Goal: Information Seeking & Learning: Stay updated

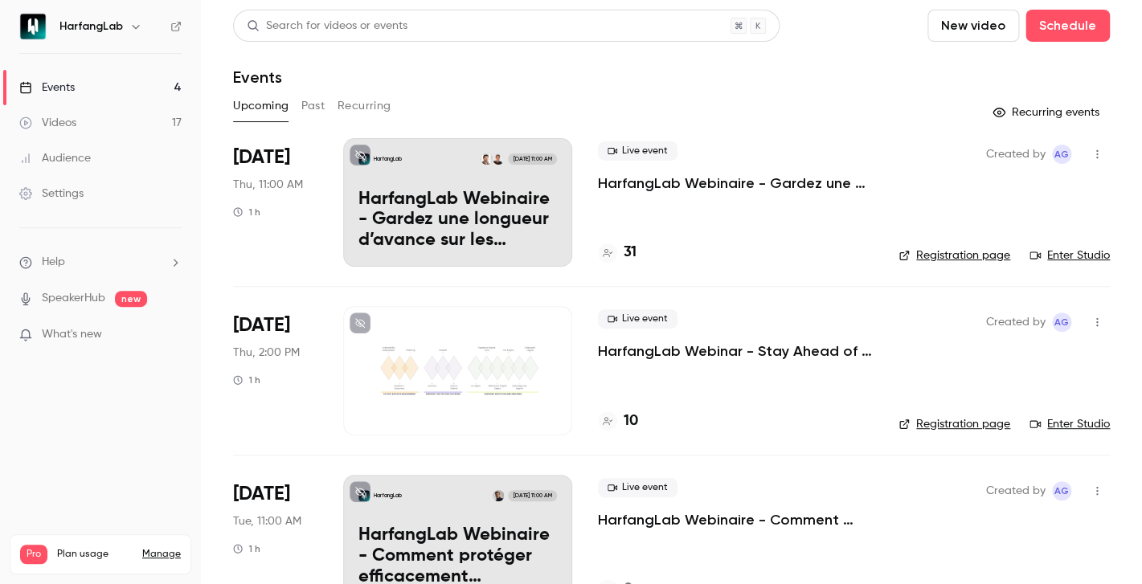
click at [636, 260] on h4 "31" at bounding box center [630, 253] width 13 height 22
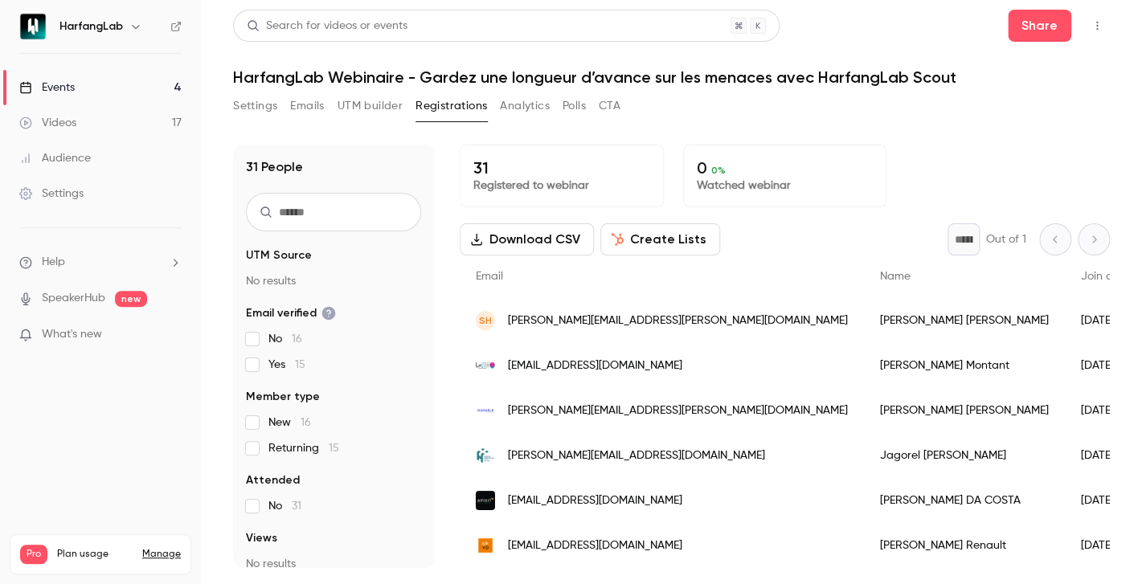
click at [96, 117] on link "Videos 17" at bounding box center [100, 122] width 201 height 35
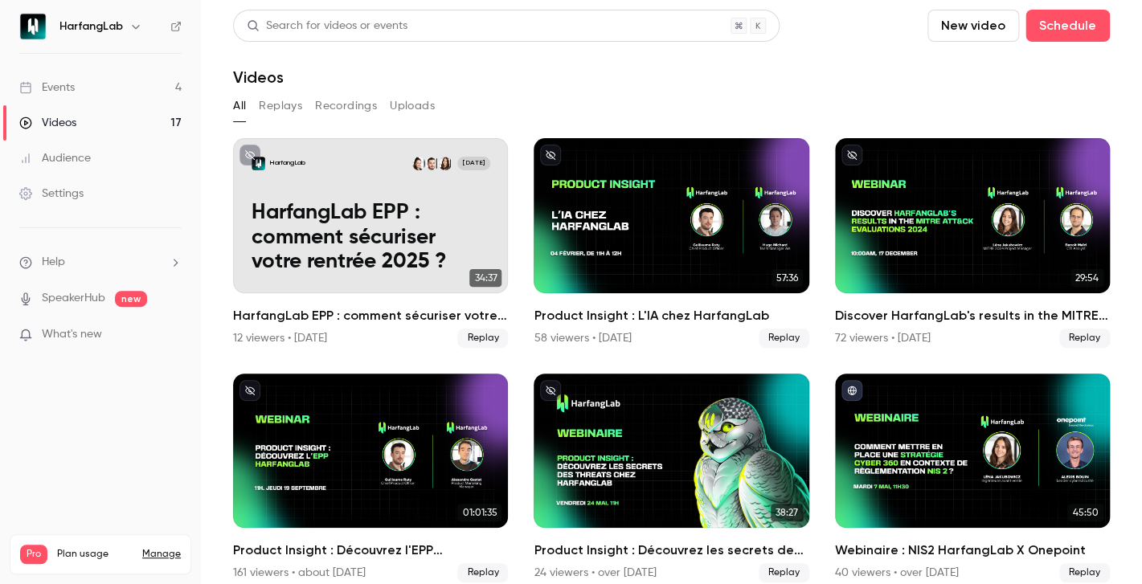
click at [109, 89] on link "Events 4" at bounding box center [100, 87] width 201 height 35
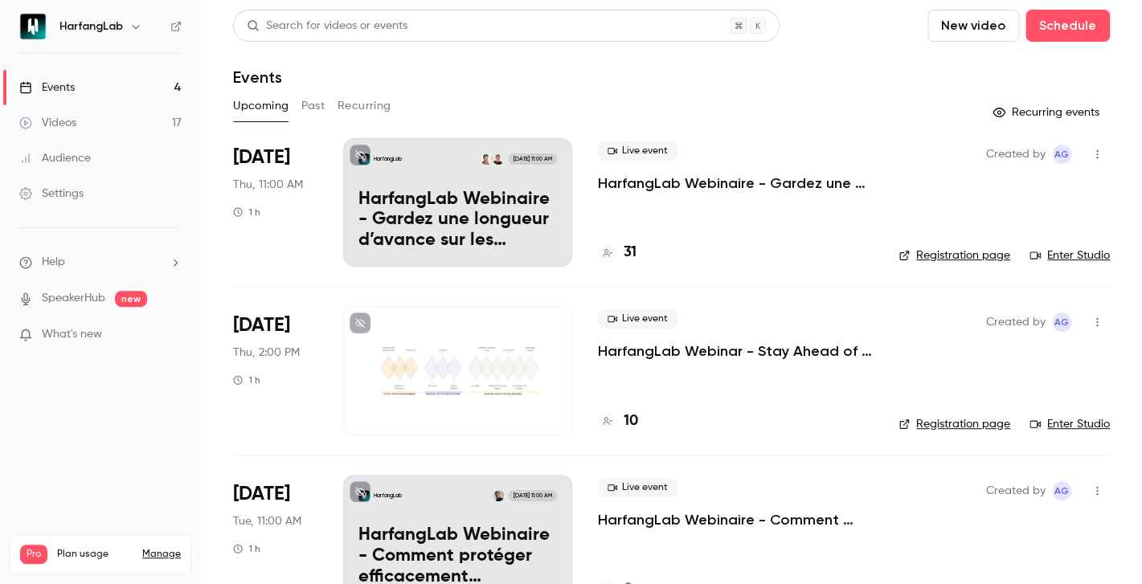
click at [628, 420] on h4 "10" at bounding box center [631, 422] width 14 height 22
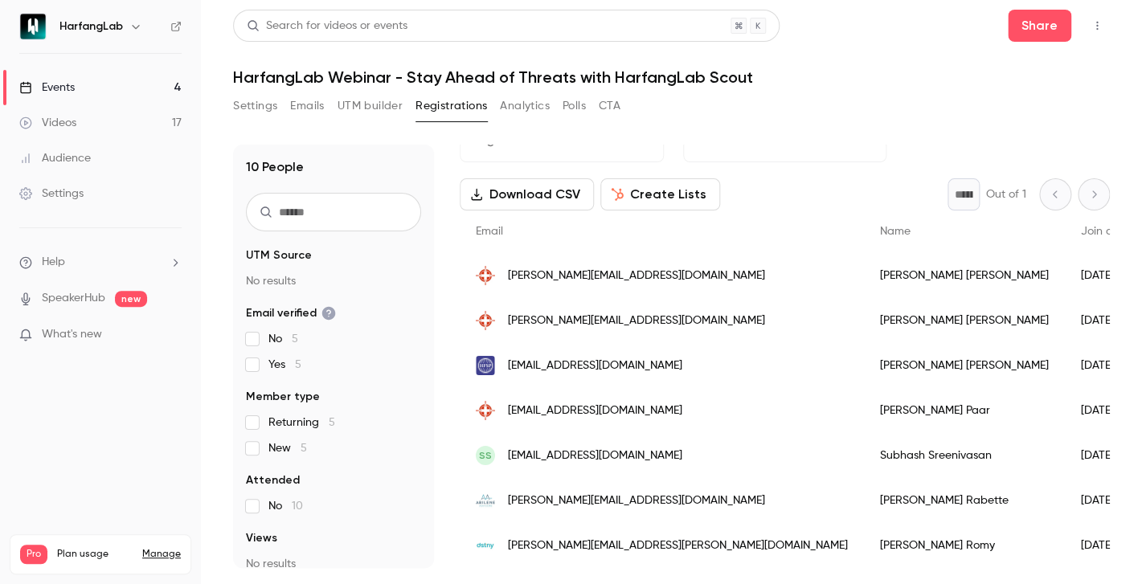
scroll to position [192, 0]
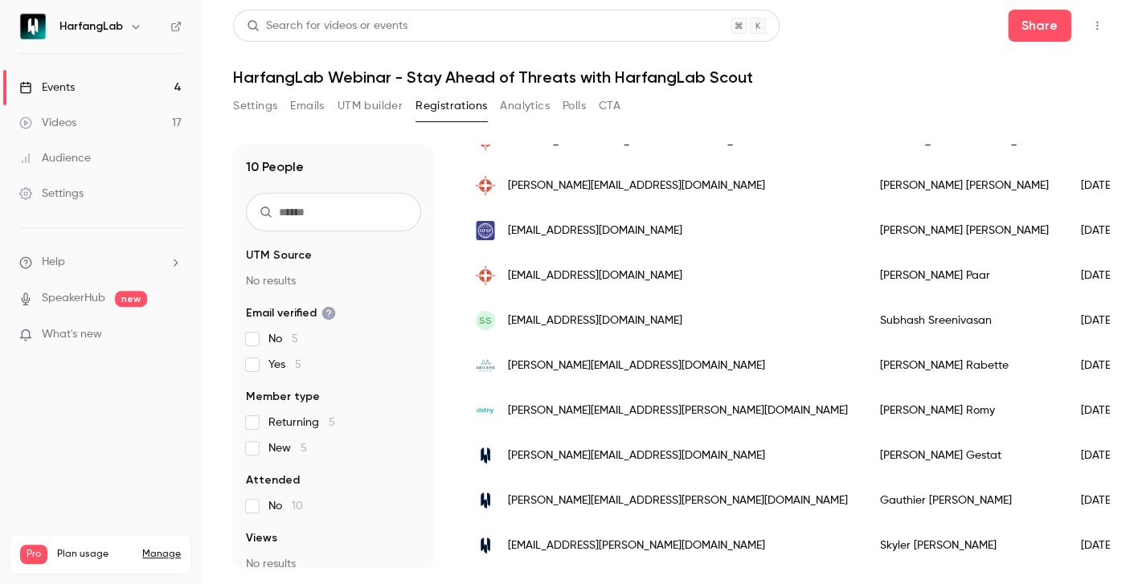
click at [177, 85] on link "Events 4" at bounding box center [100, 87] width 201 height 35
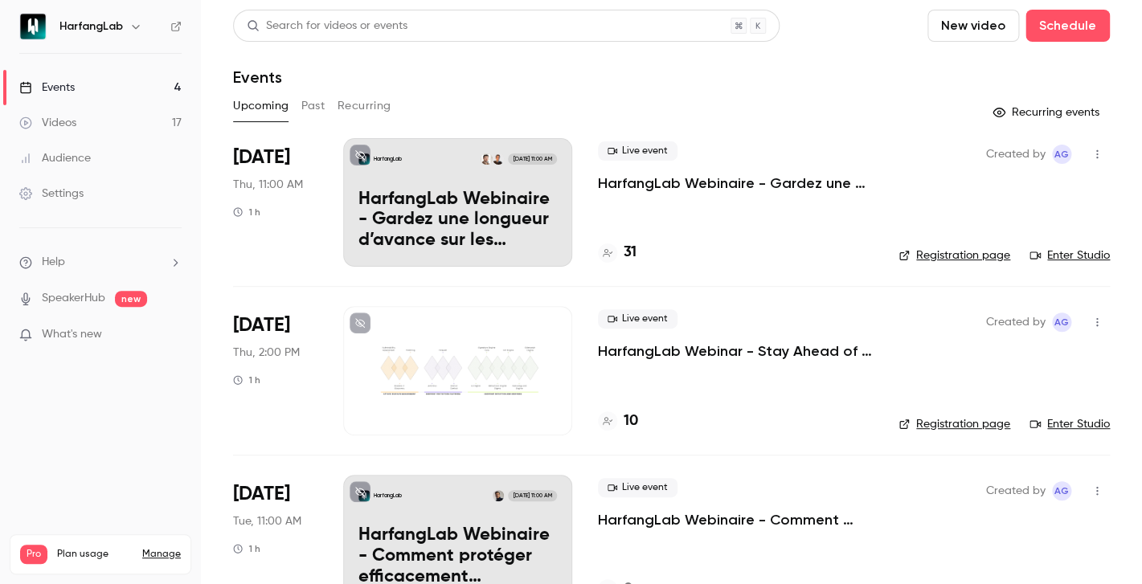
click at [622, 242] on div "Live event HarfangLab Webinaire - Gardez une longueur d’avance sur les menaces …" at bounding box center [735, 202] width 275 height 129
click at [630, 252] on h4 "31" at bounding box center [630, 253] width 13 height 22
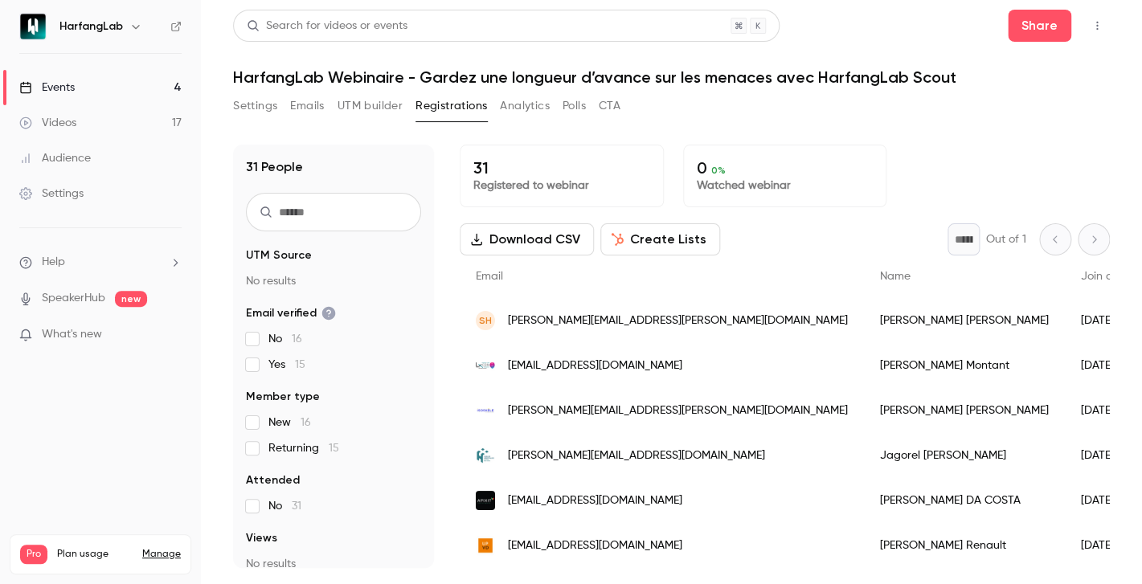
click at [114, 79] on link "Events 4" at bounding box center [100, 87] width 201 height 35
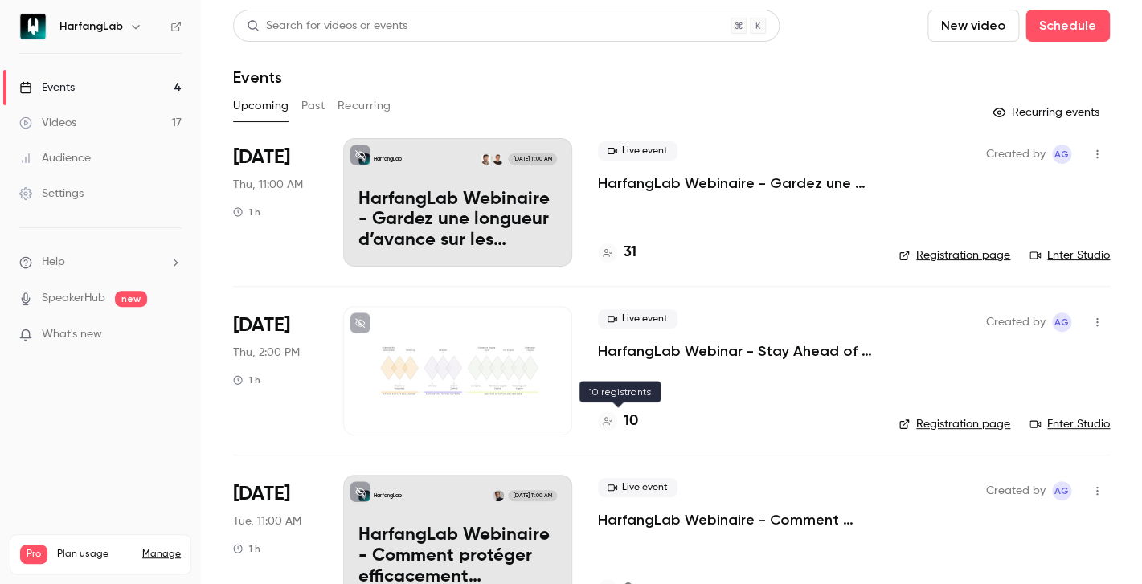
click at [630, 425] on h4 "10" at bounding box center [631, 422] width 14 height 22
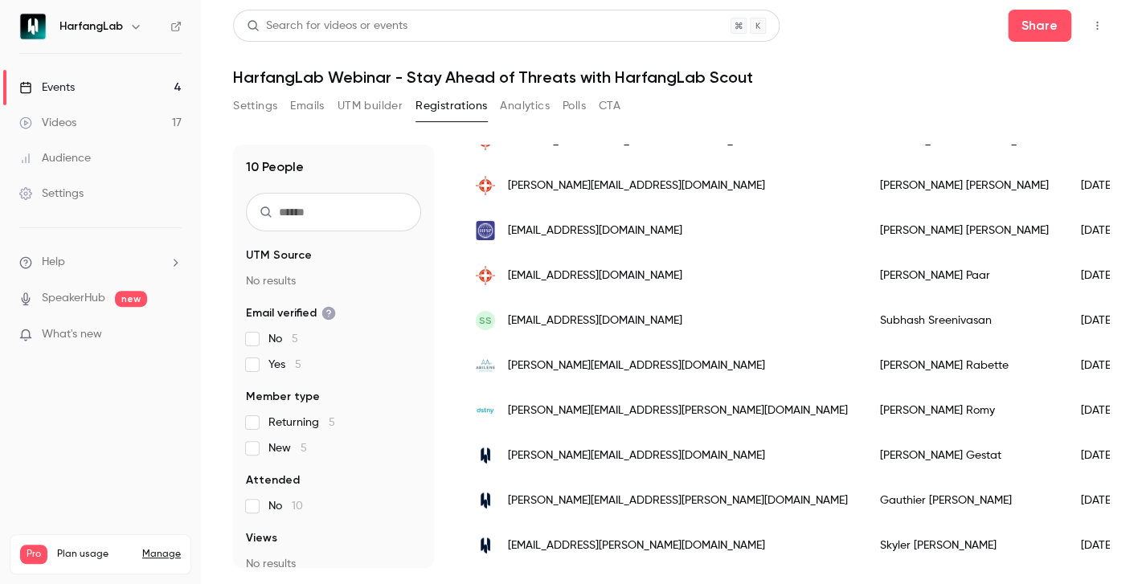
click at [151, 99] on link "Events 4" at bounding box center [100, 87] width 201 height 35
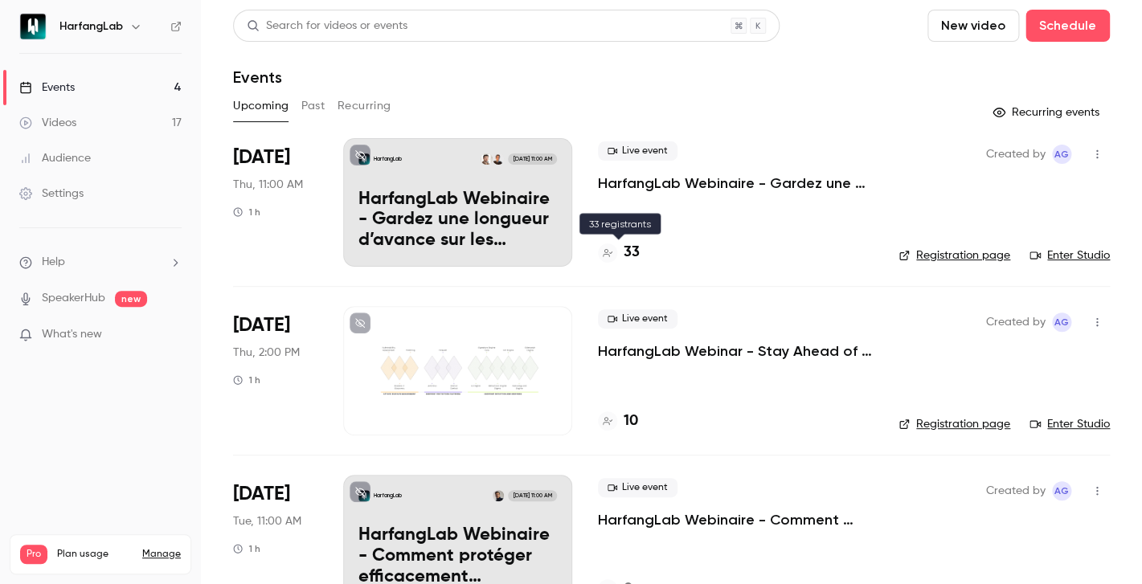
click at [632, 256] on h4 "33" at bounding box center [632, 253] width 16 height 22
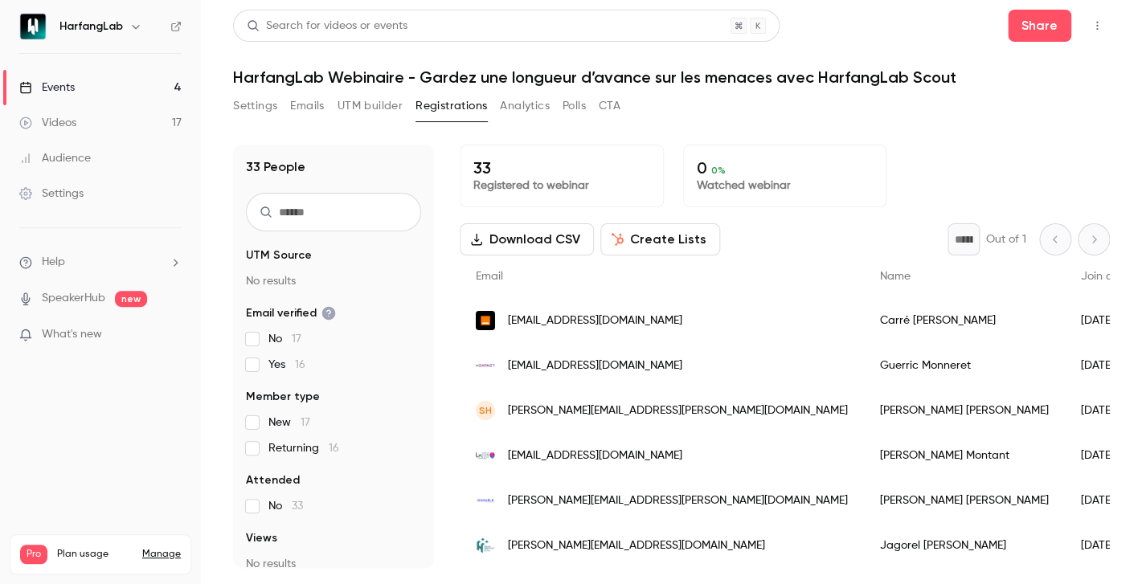
click at [127, 79] on link "Events 4" at bounding box center [100, 87] width 201 height 35
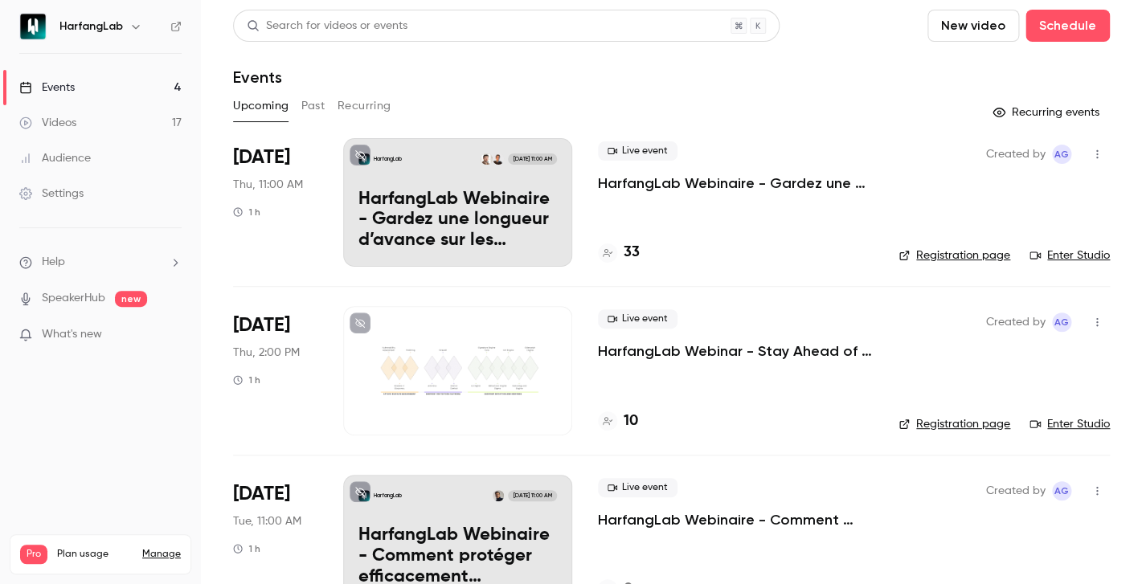
click at [117, 85] on link "Events 4" at bounding box center [100, 87] width 201 height 35
